Goal: Transaction & Acquisition: Subscribe to service/newsletter

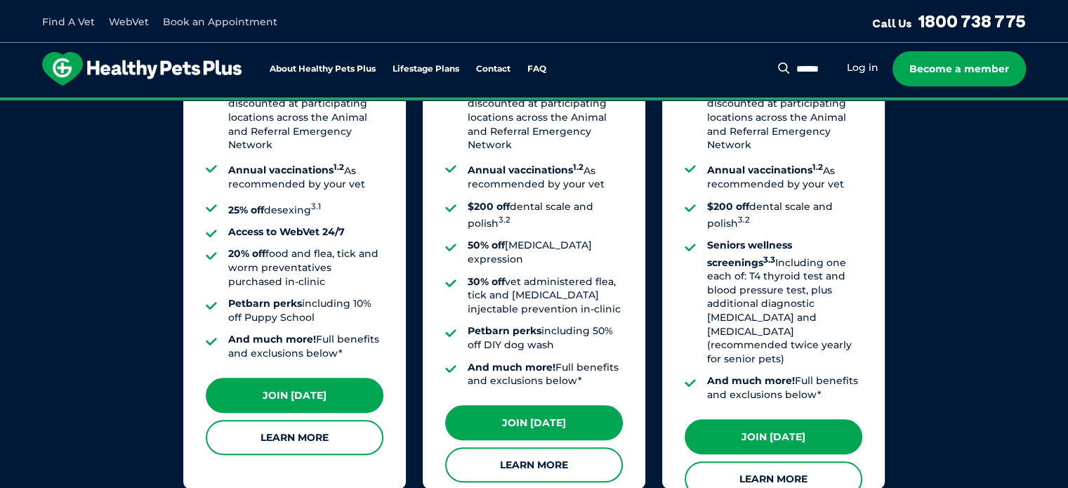
scroll to position [1230, 0]
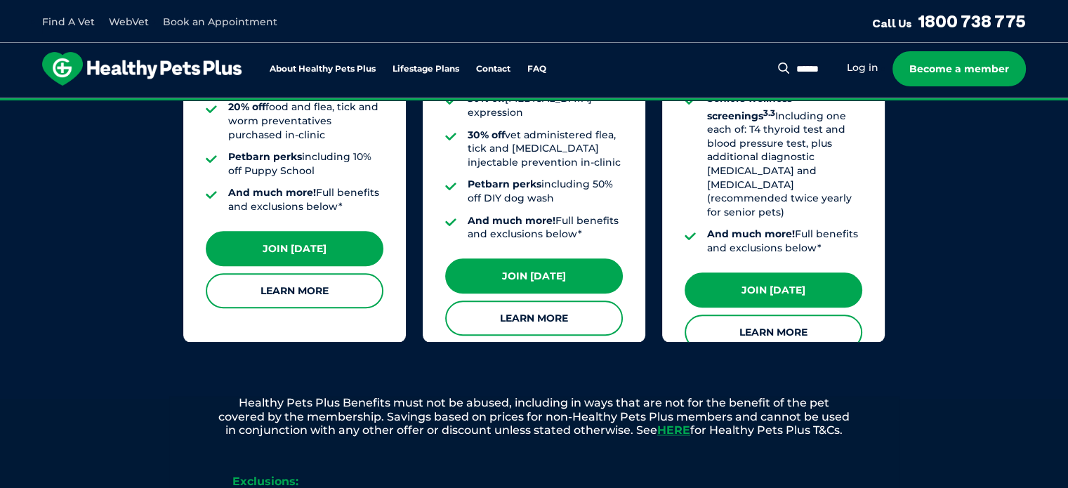
scroll to position [1326, 0]
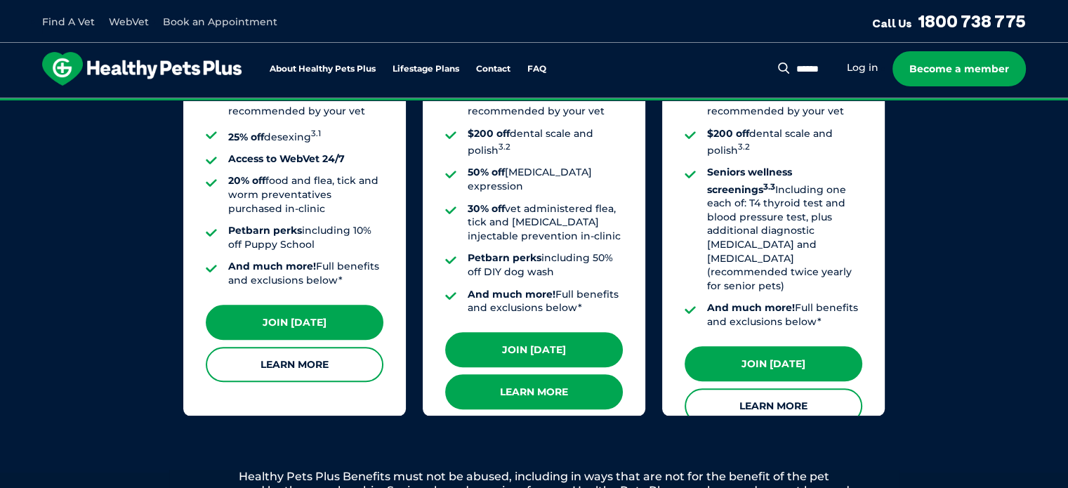
click at [578, 374] on link "Learn More" at bounding box center [534, 391] width 178 height 35
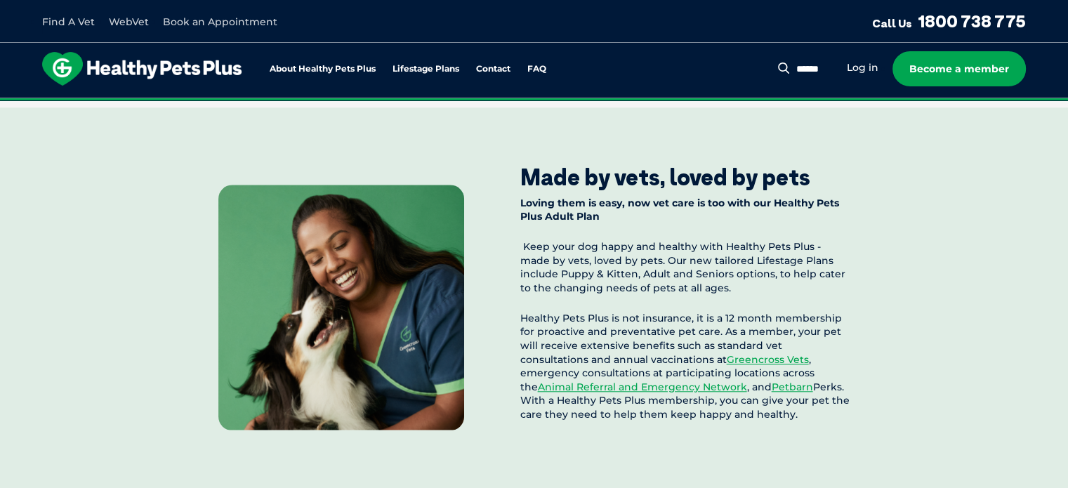
scroll to position [1566, 0]
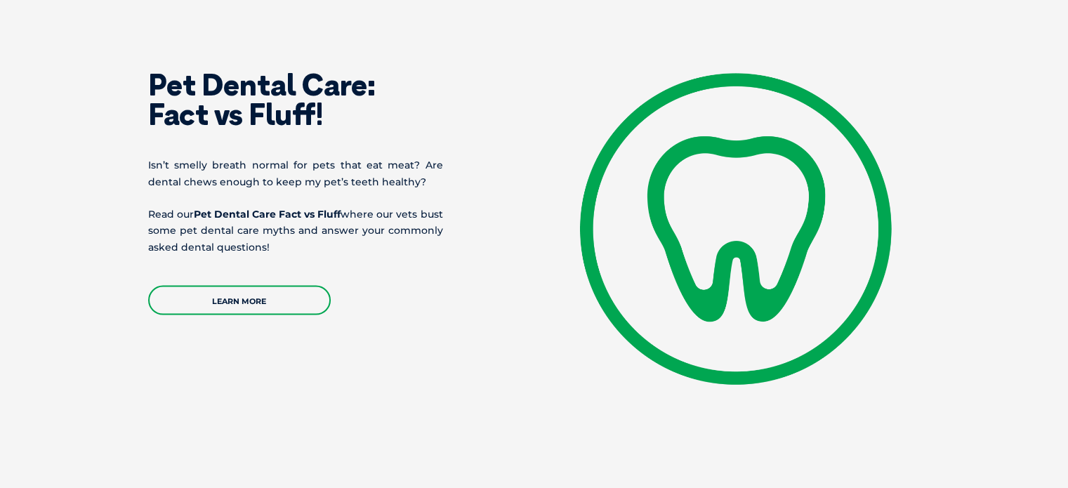
scroll to position [2949, 0]
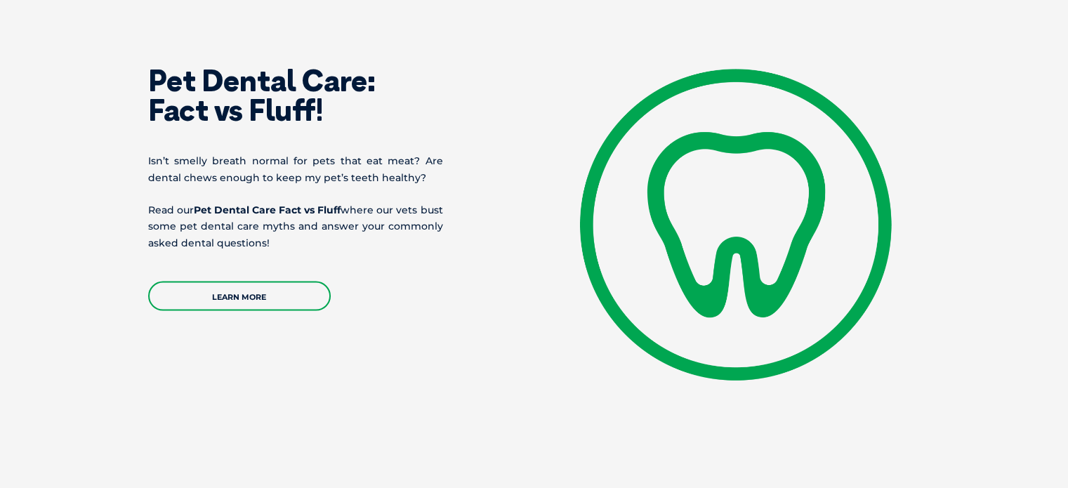
click at [101, 195] on section "Pet Dental Care: Fact vs Fluff! Isn’t smelly breath normal for pets that eat me…" at bounding box center [534, 225] width 1068 height 481
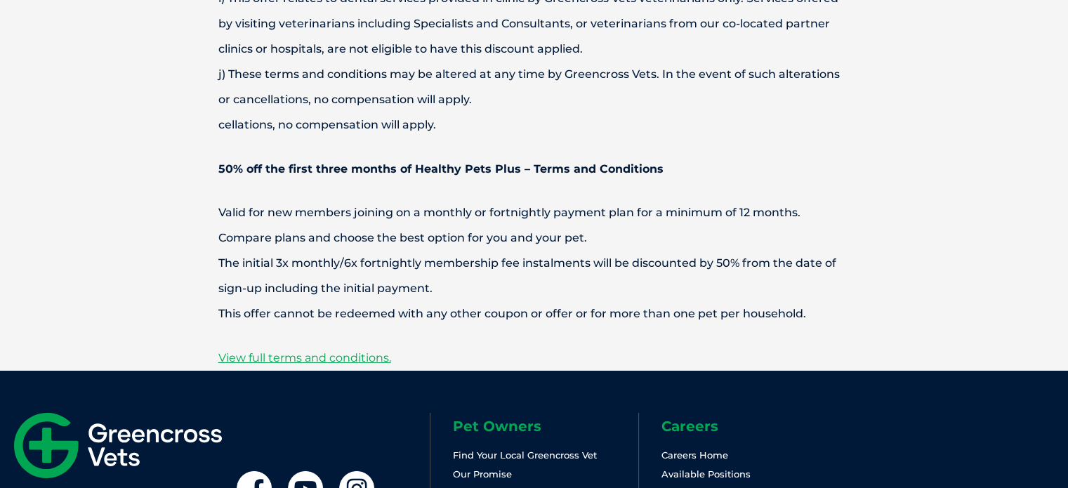
scroll to position [4718, 0]
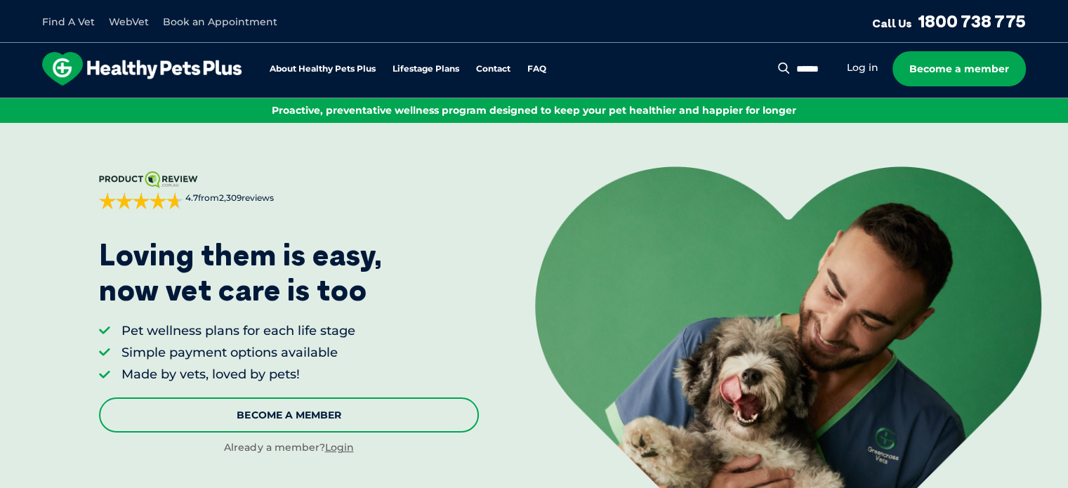
click at [418, 406] on link "Become A Member" at bounding box center [289, 414] width 381 height 35
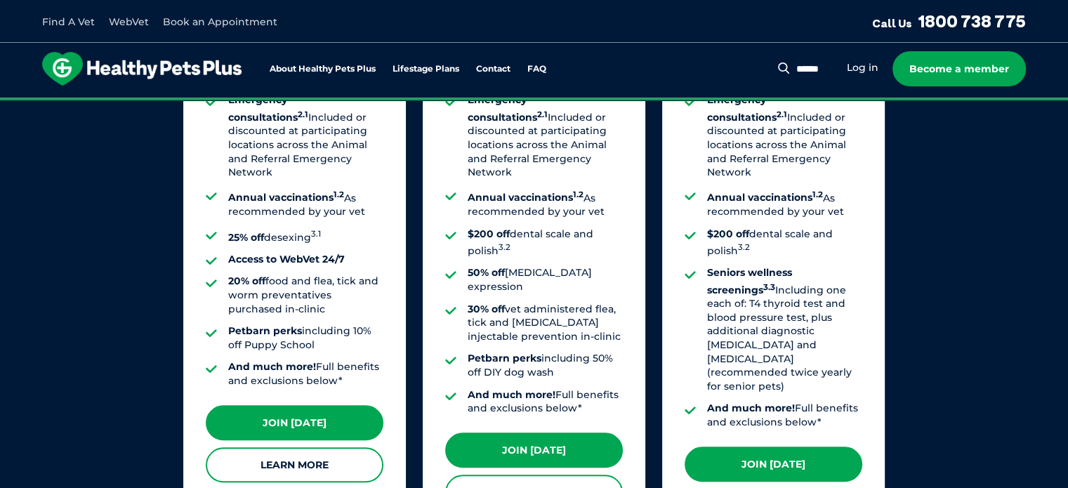
scroll to position [1239, 0]
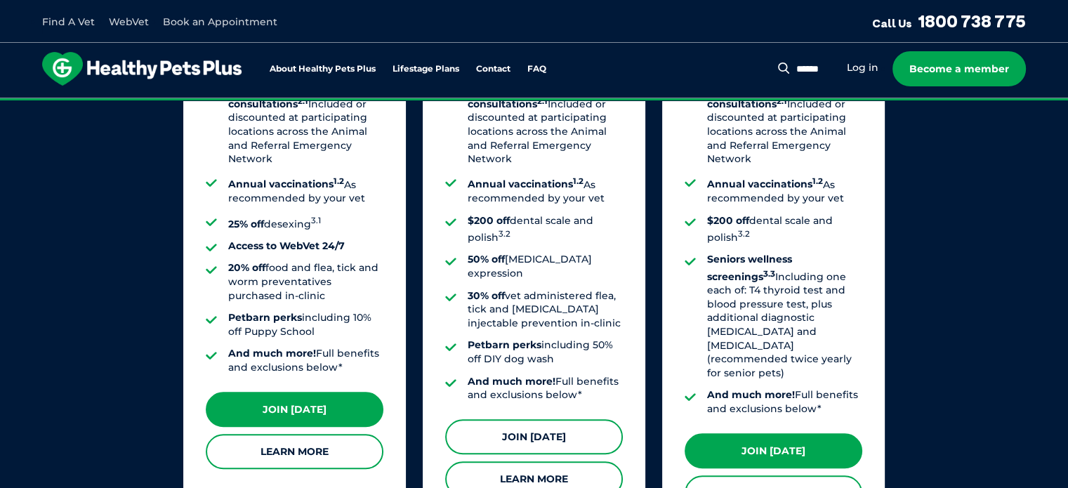
click at [536, 419] on link "Join Today" at bounding box center [534, 436] width 178 height 35
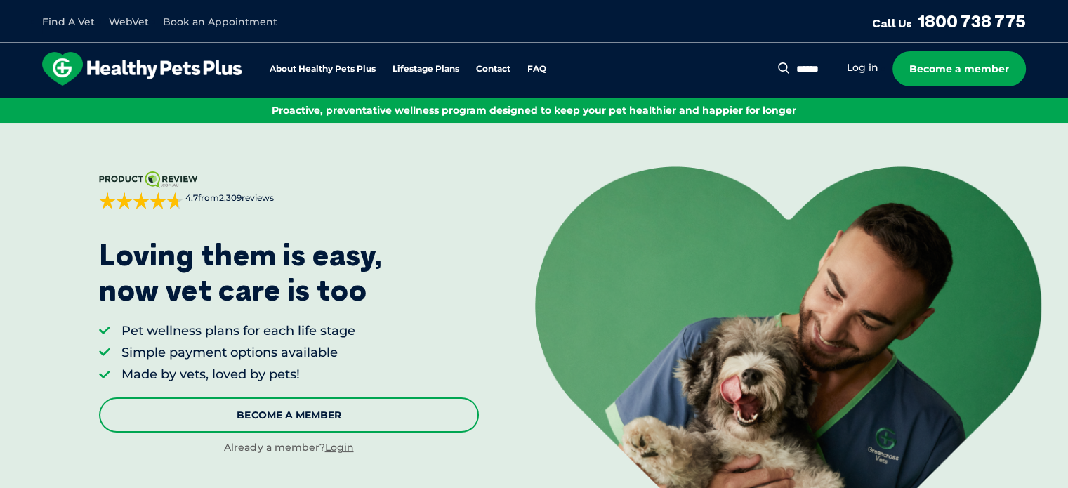
click at [438, 411] on link "Become A Member" at bounding box center [289, 414] width 381 height 35
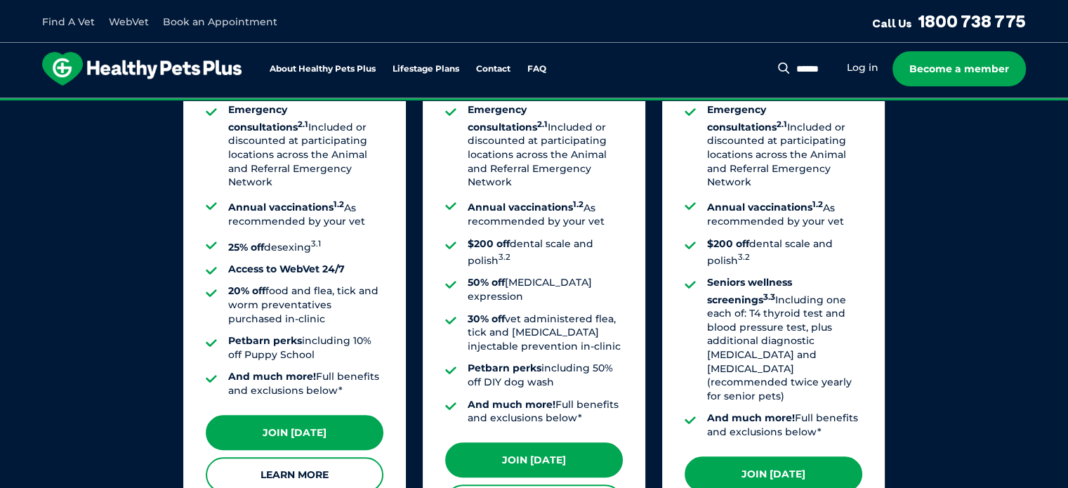
scroll to position [1331, 0]
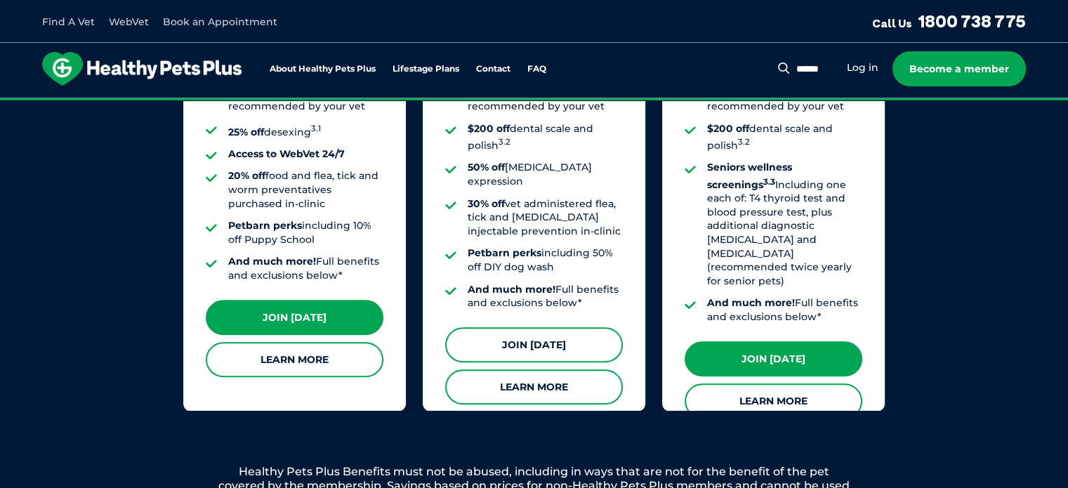
click at [522, 327] on link "Join Today" at bounding box center [534, 344] width 178 height 35
